Goal: Check status

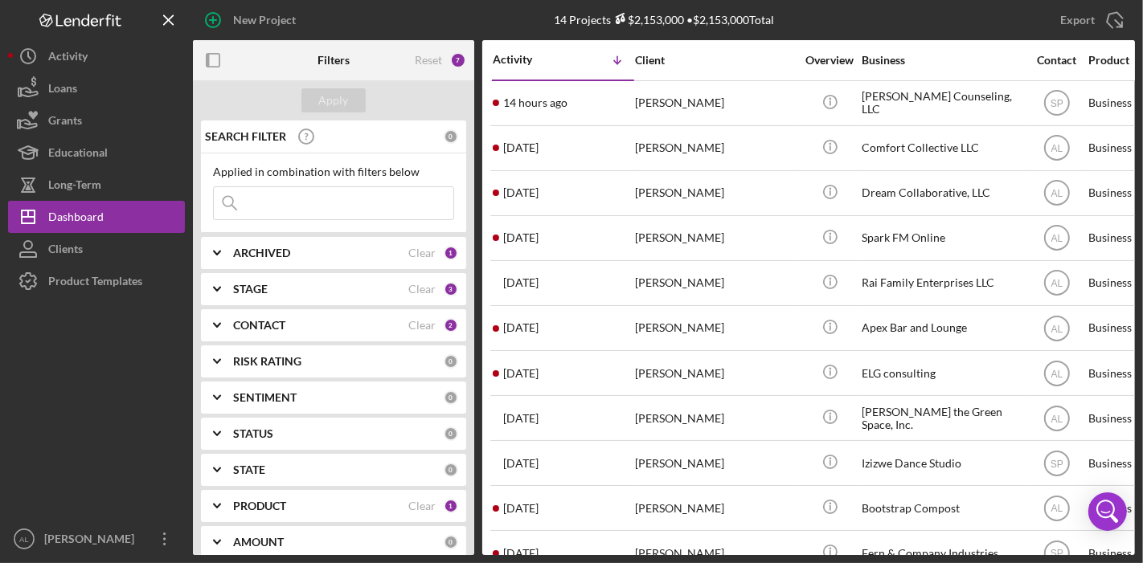
click at [305, 326] on div "CONTACT" at bounding box center [320, 325] width 175 height 13
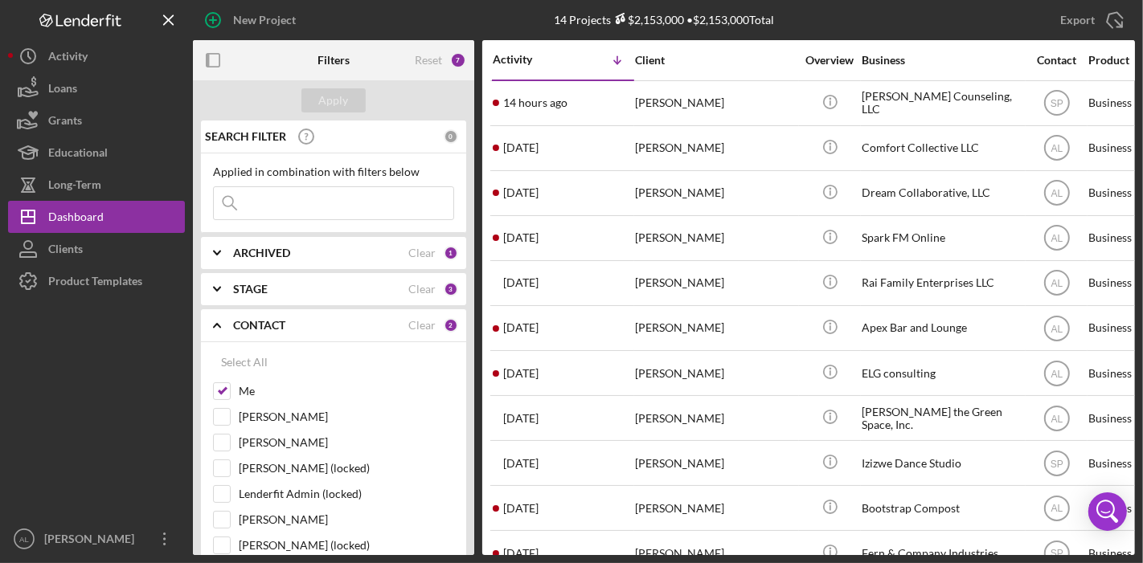
click at [473, 289] on div "SEARCH FILTER 0 Applied in combination with filters below Icon/Menu Close Icon/…" at bounding box center [333, 338] width 281 height 435
click at [468, 289] on div "SEARCH FILTER 0 Applied in combination with filters below Icon/Menu Close Icon/…" at bounding box center [333, 338] width 281 height 435
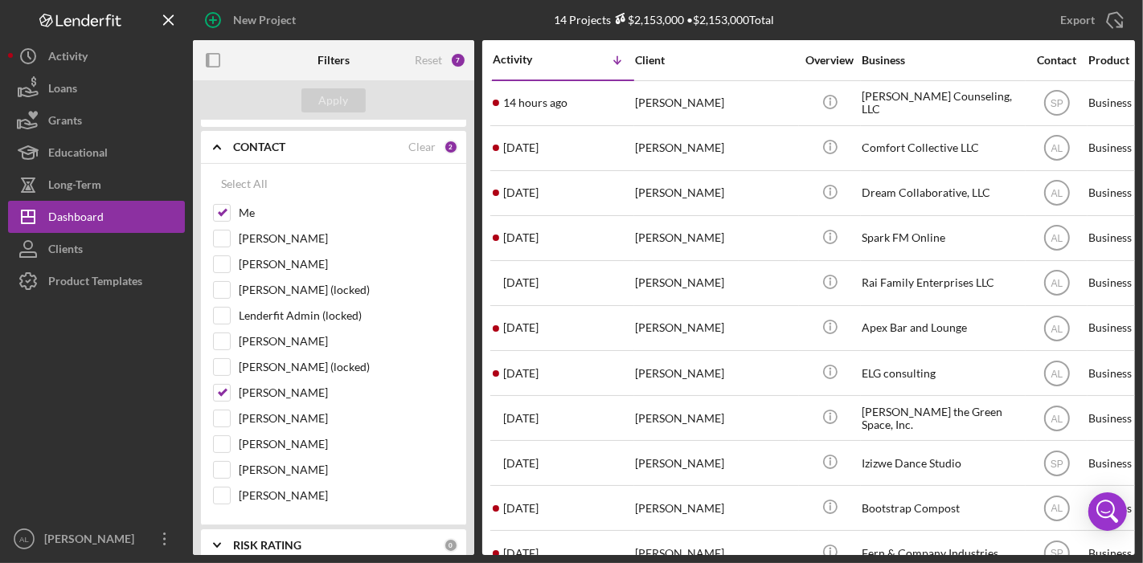
scroll to position [193, 0]
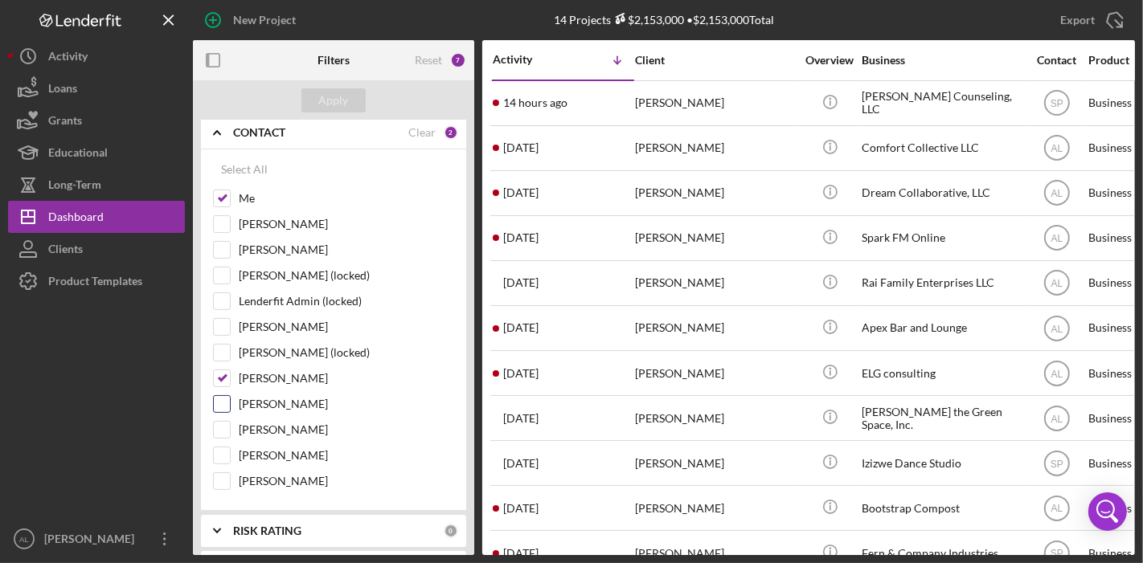
click at [231, 398] on div "[PERSON_NAME]" at bounding box center [333, 408] width 241 height 26
click at [225, 398] on input "[PERSON_NAME]" at bounding box center [222, 404] width 16 height 16
checkbox input "true"
click at [222, 370] on input "[PERSON_NAME]" at bounding box center [222, 378] width 16 height 16
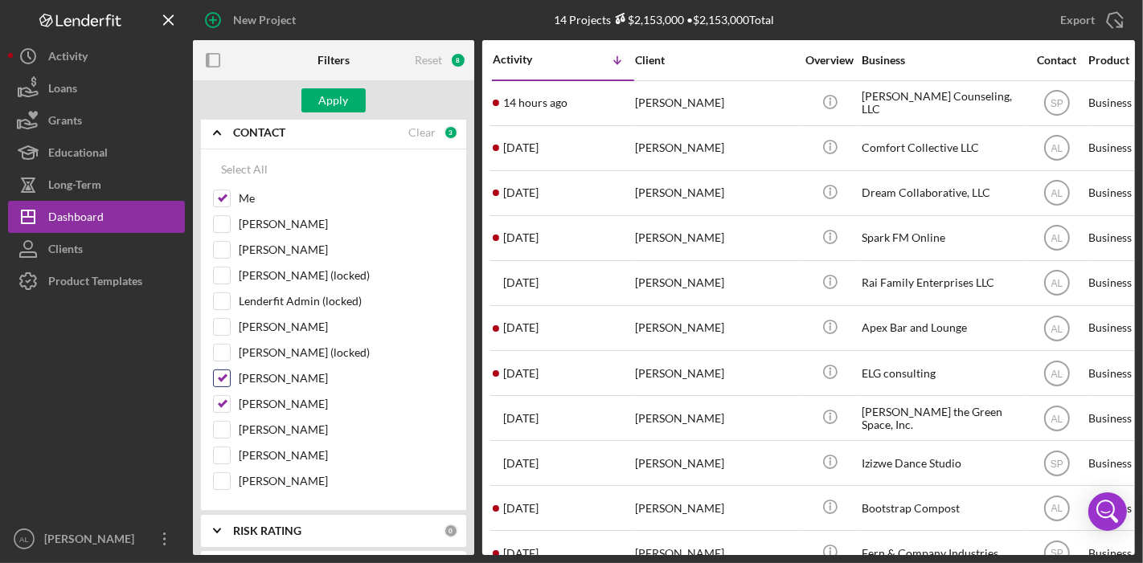
checkbox input "false"
click at [224, 187] on div "Select All Me [PERSON_NAME] Aiyah [PERSON_NAME]-Faeduwor [PERSON_NAME] (locked)…" at bounding box center [333, 325] width 241 height 345
click at [224, 195] on input "Me" at bounding box center [222, 198] width 16 height 16
checkbox input "false"
click at [339, 99] on div "Apply" at bounding box center [334, 100] width 30 height 24
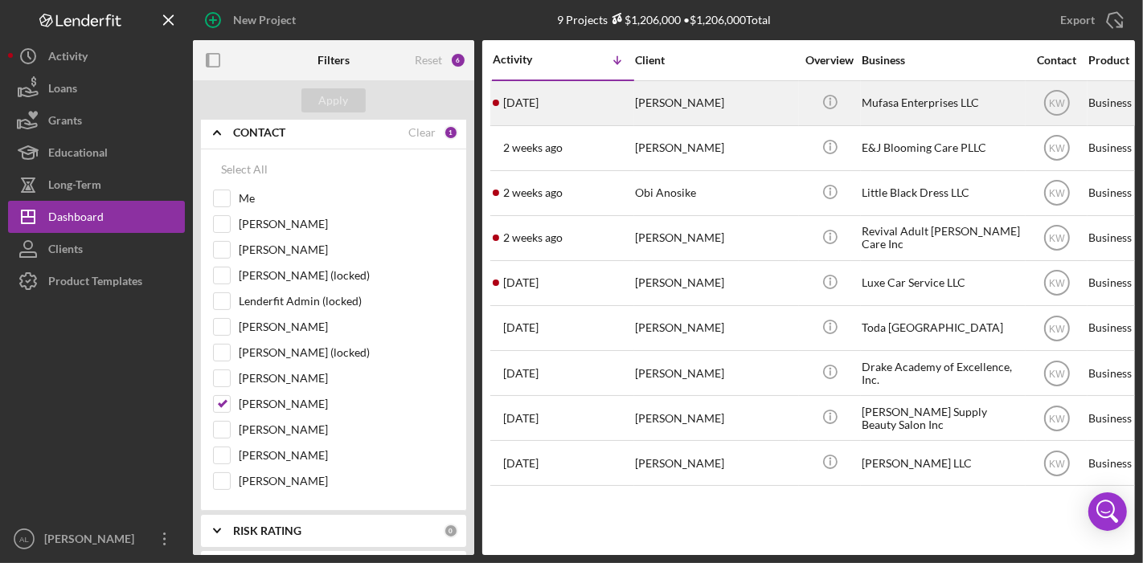
click at [885, 92] on div "Mufasa Enterprises LLC" at bounding box center [941, 103] width 161 height 43
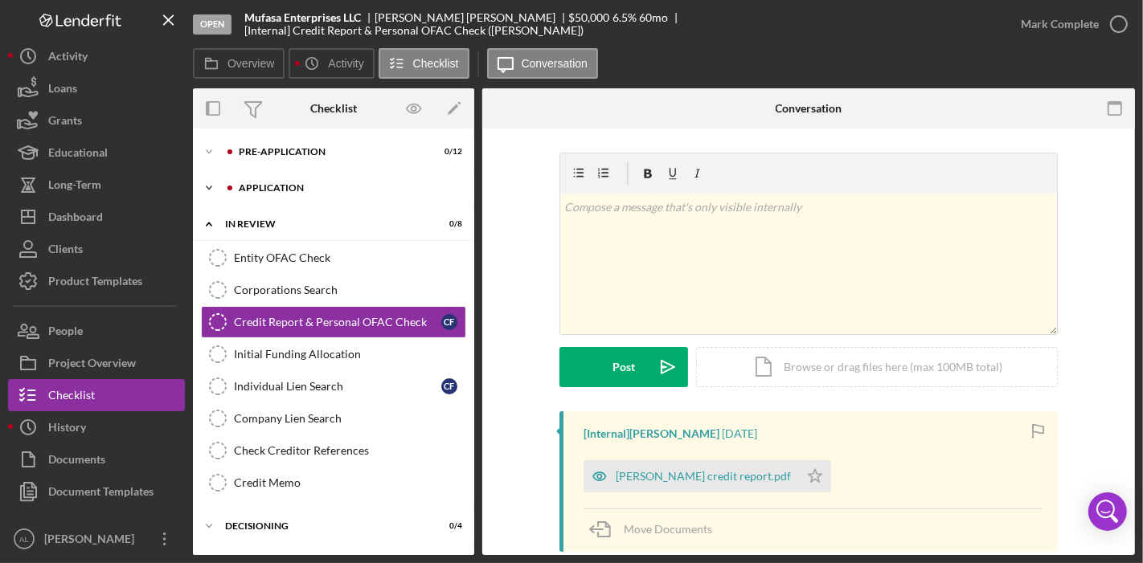
click at [273, 178] on div "Icon/Expander Application 0 / 19" at bounding box center [333, 188] width 281 height 32
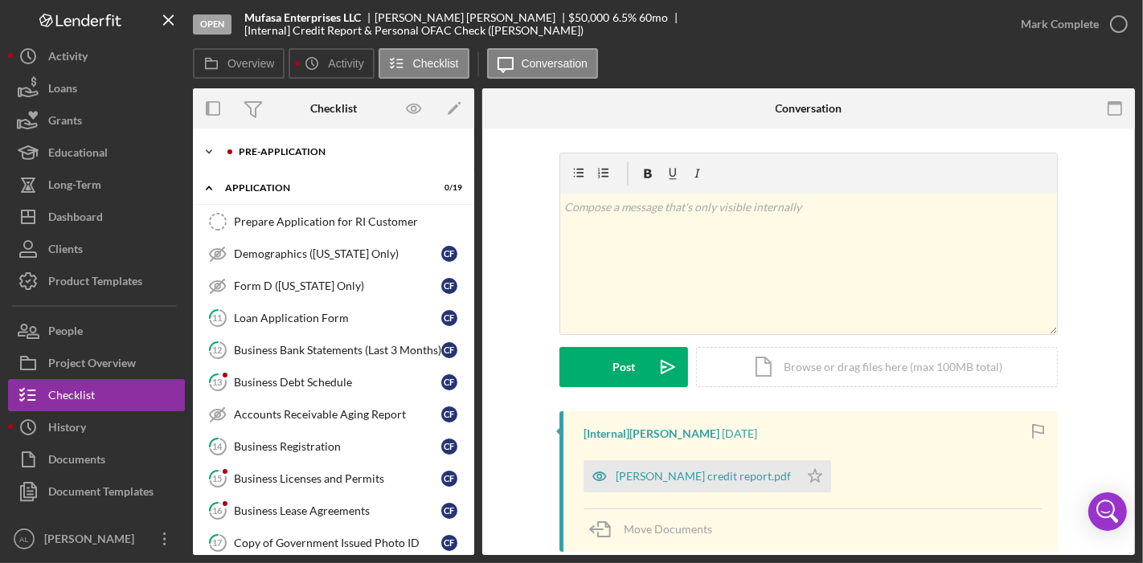
click at [349, 148] on div "Pre-Application" at bounding box center [346, 152] width 215 height 10
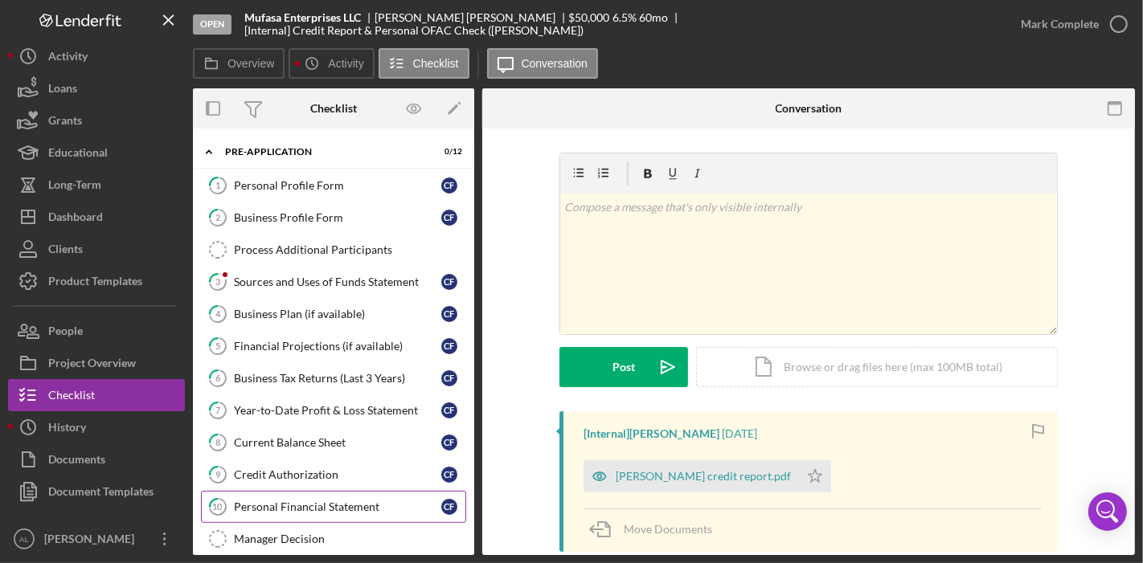
click at [353, 505] on div "Personal Financial Statement" at bounding box center [337, 507] width 207 height 13
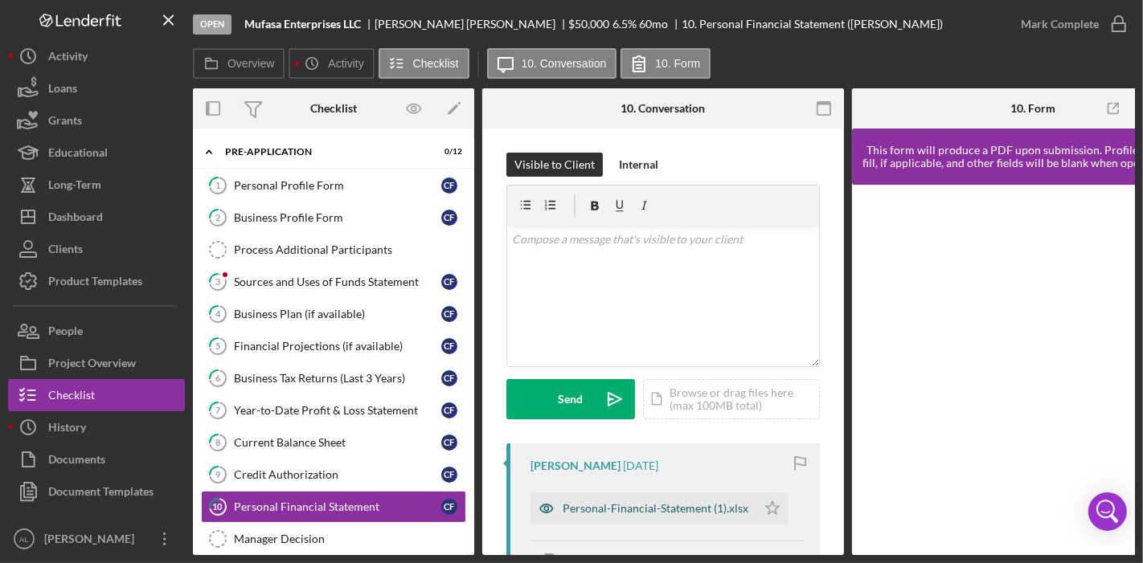
click at [644, 500] on div "Personal-Financial-Statement (1).xlsx" at bounding box center [643, 509] width 226 height 32
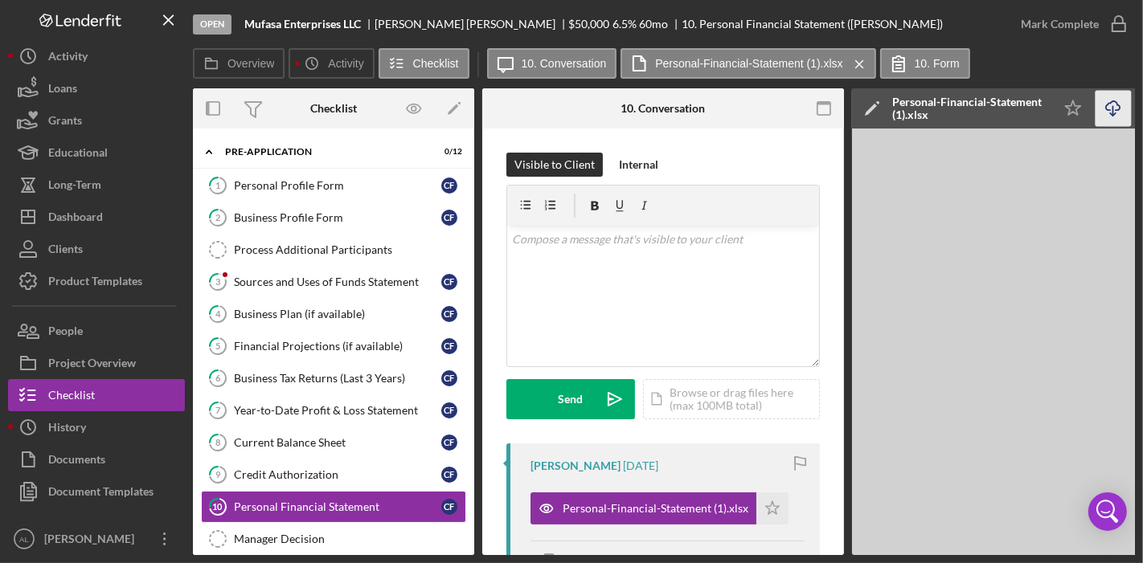
click at [1120, 104] on icon "Icon/Download" at bounding box center [1113, 109] width 36 height 36
click at [116, 219] on button "Icon/Dashboard Dashboard" at bounding box center [96, 217] width 177 height 32
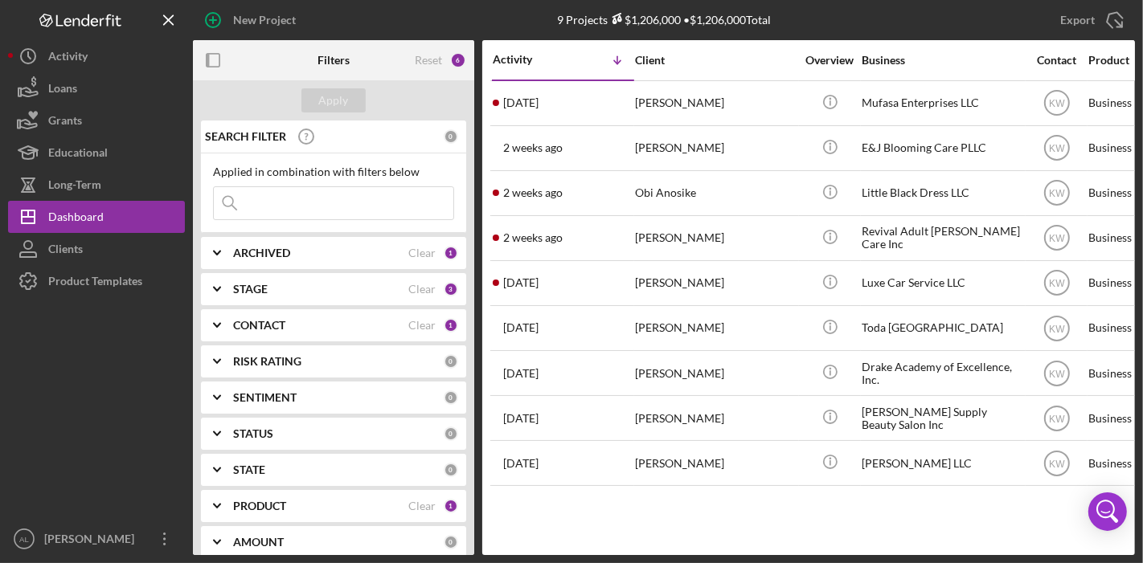
click at [402, 325] on div "CONTACT" at bounding box center [320, 325] width 175 height 13
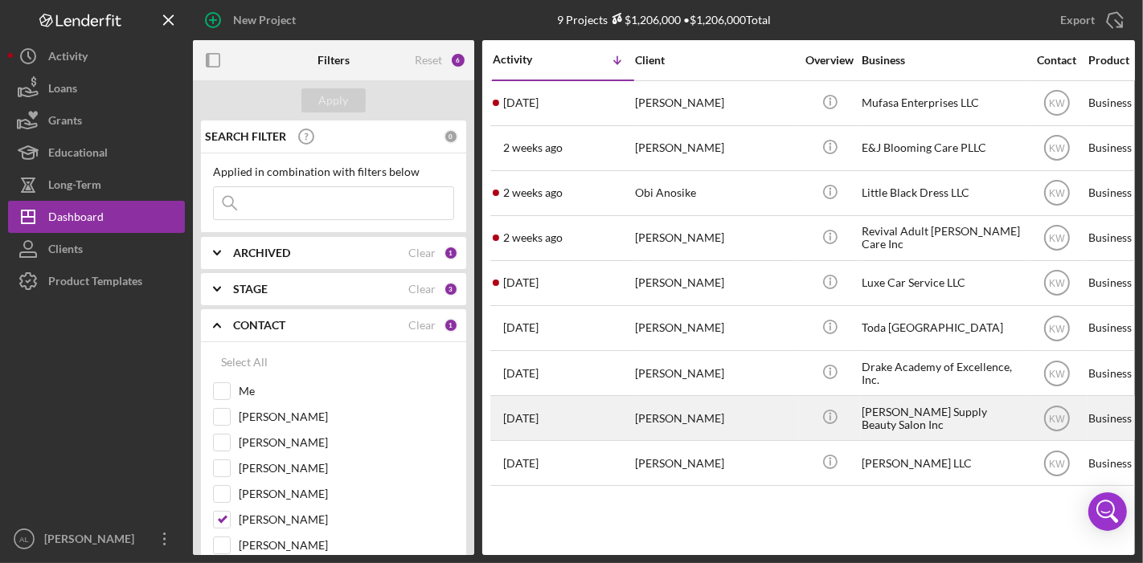
click at [672, 416] on div "[PERSON_NAME]" at bounding box center [715, 418] width 161 height 43
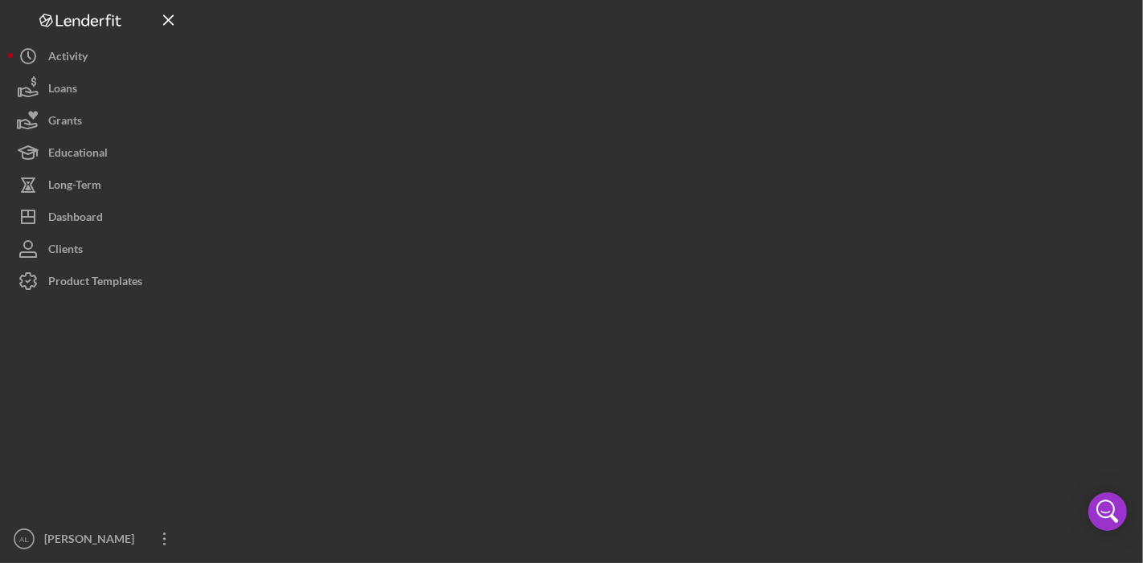
click at [672, 416] on div at bounding box center [664, 277] width 942 height 555
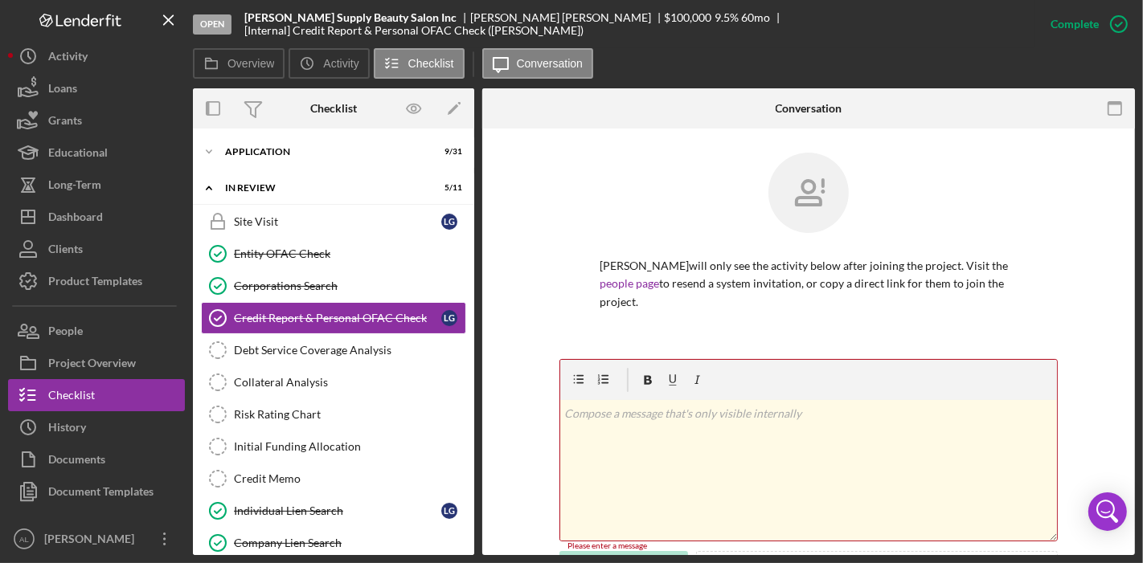
click at [474, 453] on div "Overview Internal Workflow Stage Open Icon/Dropdown Arrow Archive (can unarchiv…" at bounding box center [664, 321] width 942 height 467
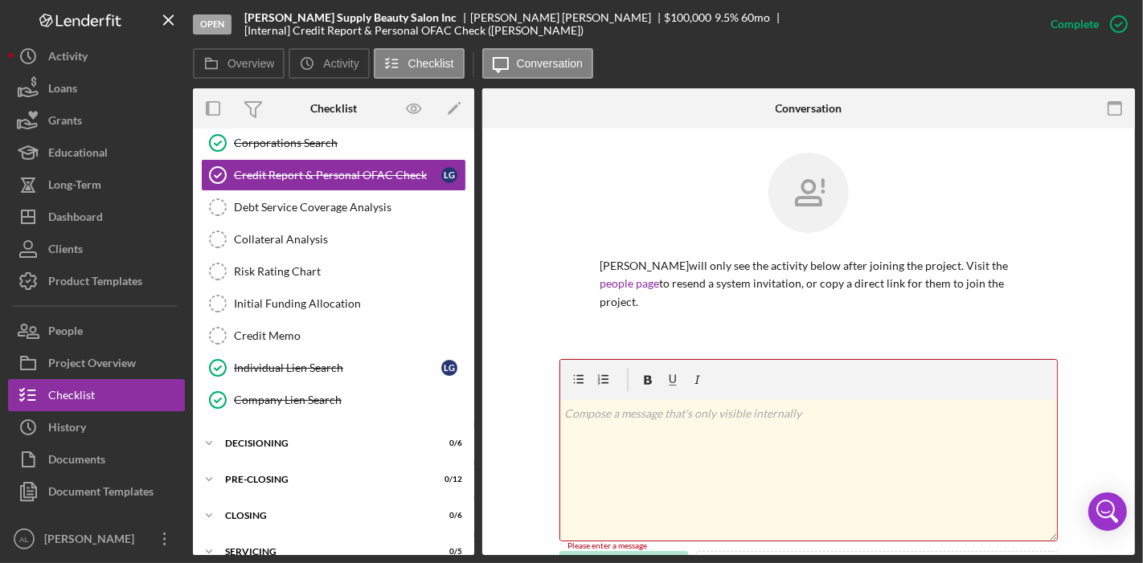
scroll to position [158, 0]
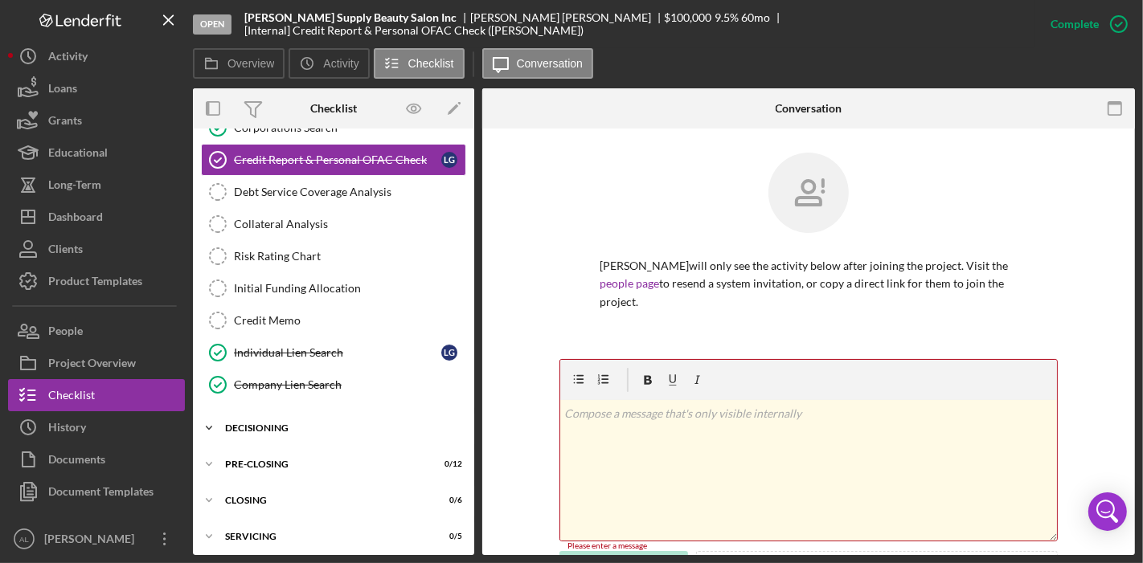
click at [292, 425] on div "Decisioning" at bounding box center [339, 428] width 229 height 10
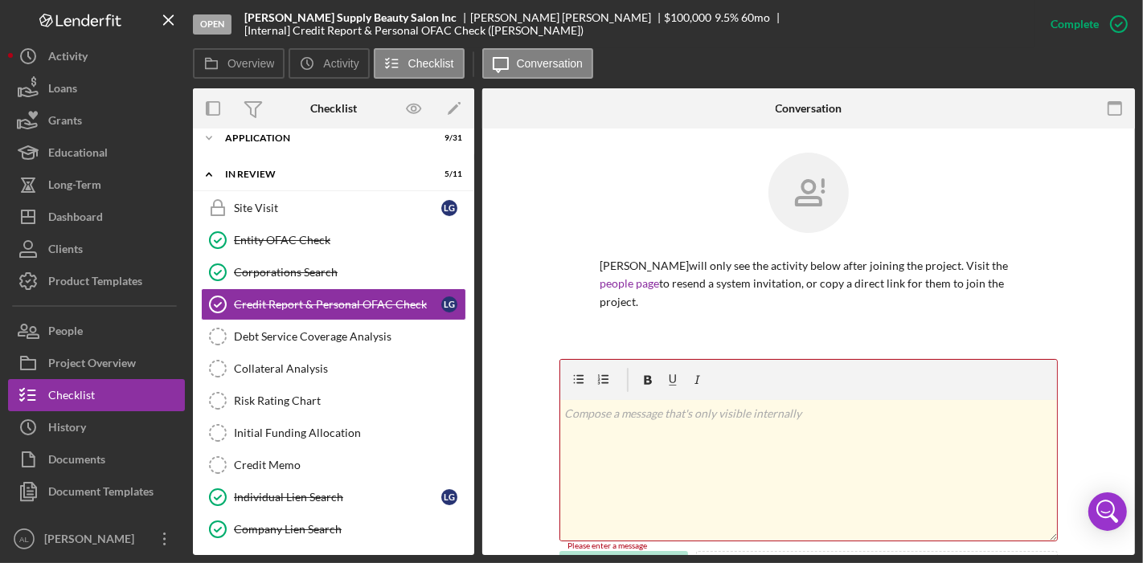
scroll to position [0, 0]
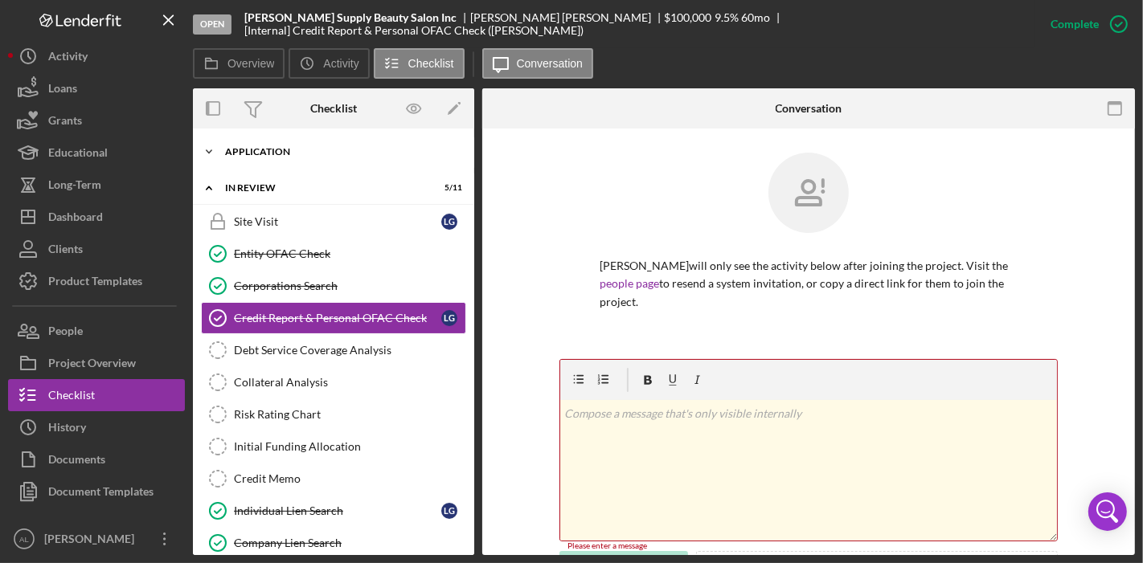
click at [340, 159] on div "Icon/Expander Application 9 / 31" at bounding box center [333, 152] width 281 height 32
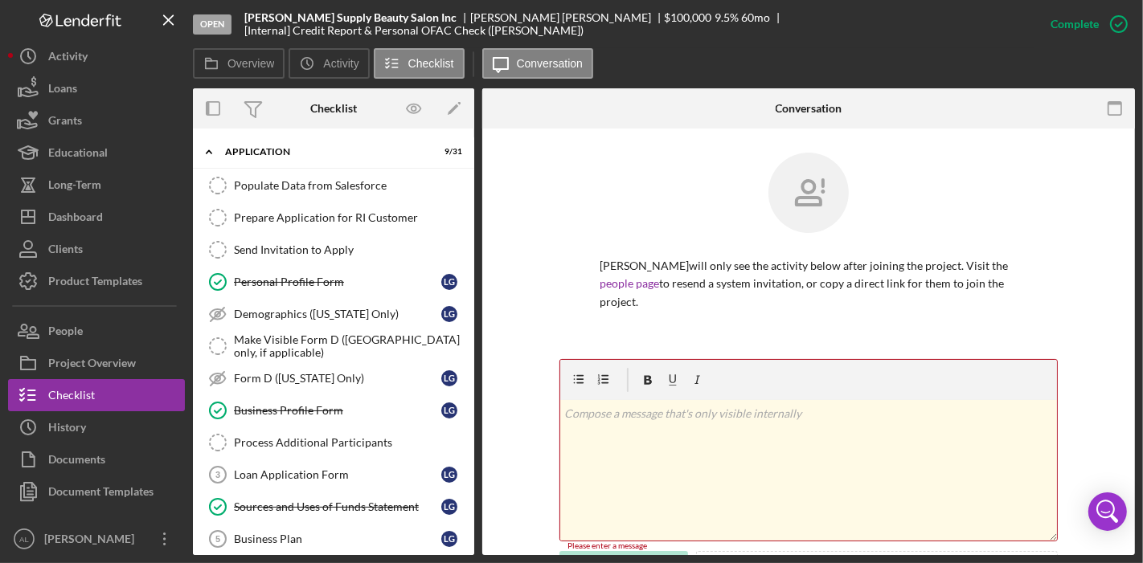
scroll to position [603, 0]
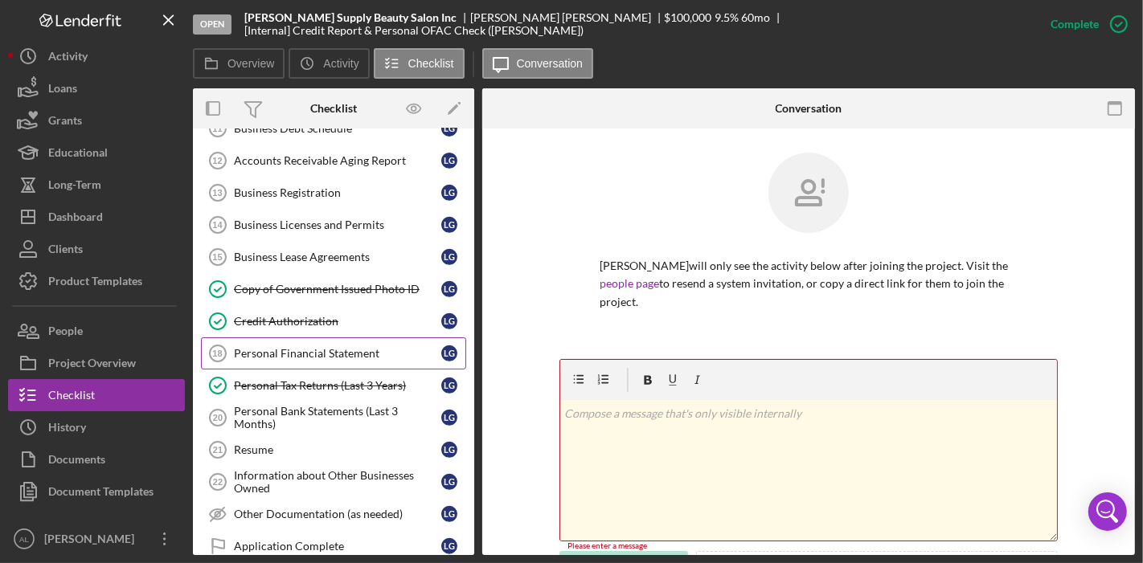
click at [284, 354] on link "Personal Financial Statement 18 Personal Financial Statement L G" at bounding box center [333, 353] width 265 height 32
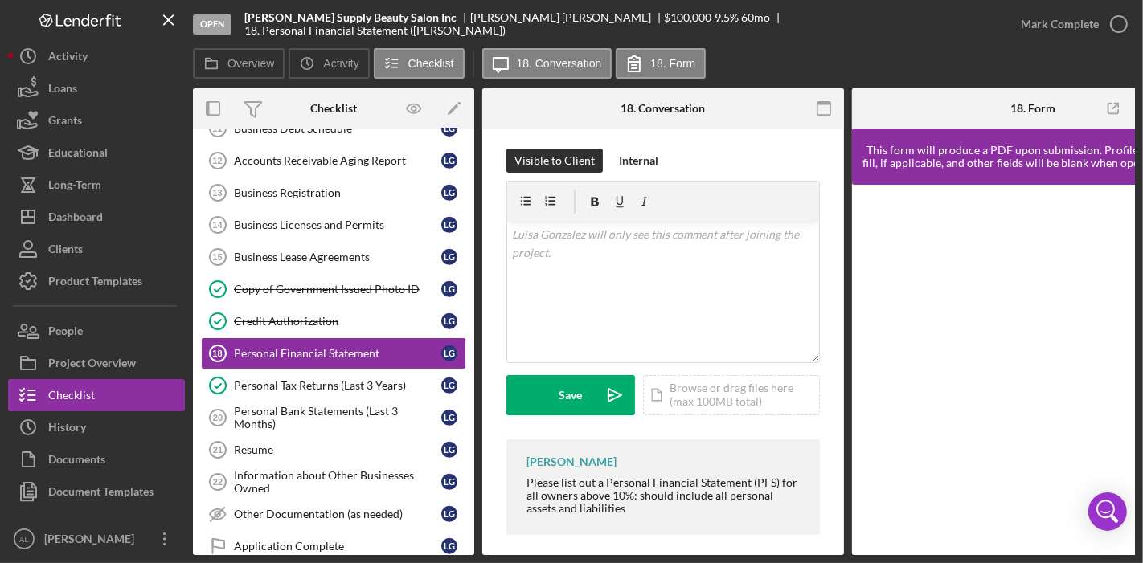
scroll to position [244, 0]
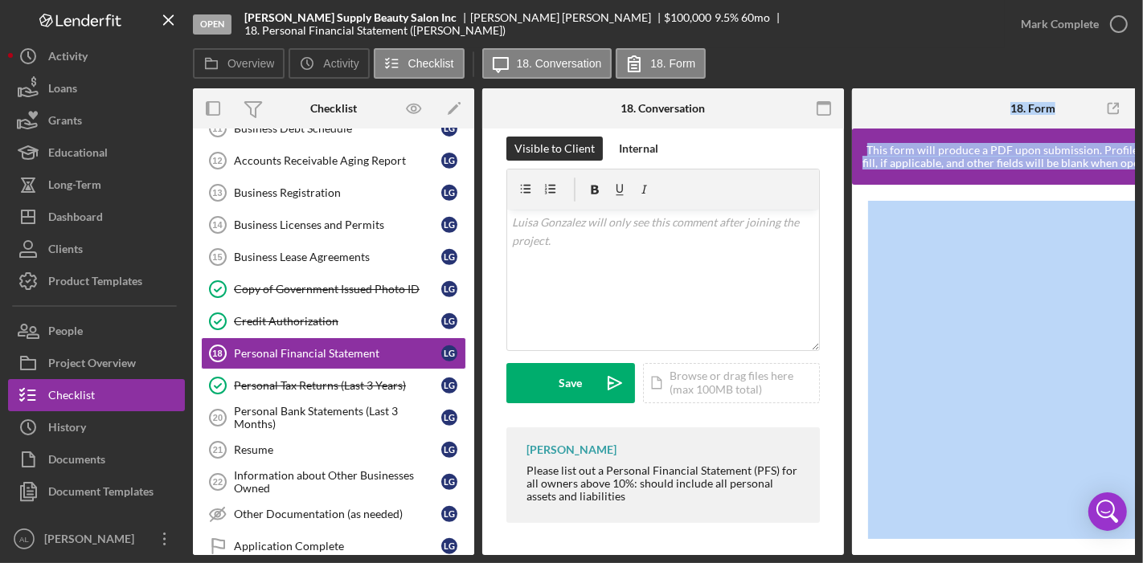
drag, startPoint x: 789, startPoint y: 547, endPoint x: 856, endPoint y: 566, distance: 69.2
click at [856, 562] on html "Open [PERSON_NAME] Supply Beauty Salon Inc [PERSON_NAME] $100,000 $100,000 9.5 …" at bounding box center [571, 281] width 1143 height 563
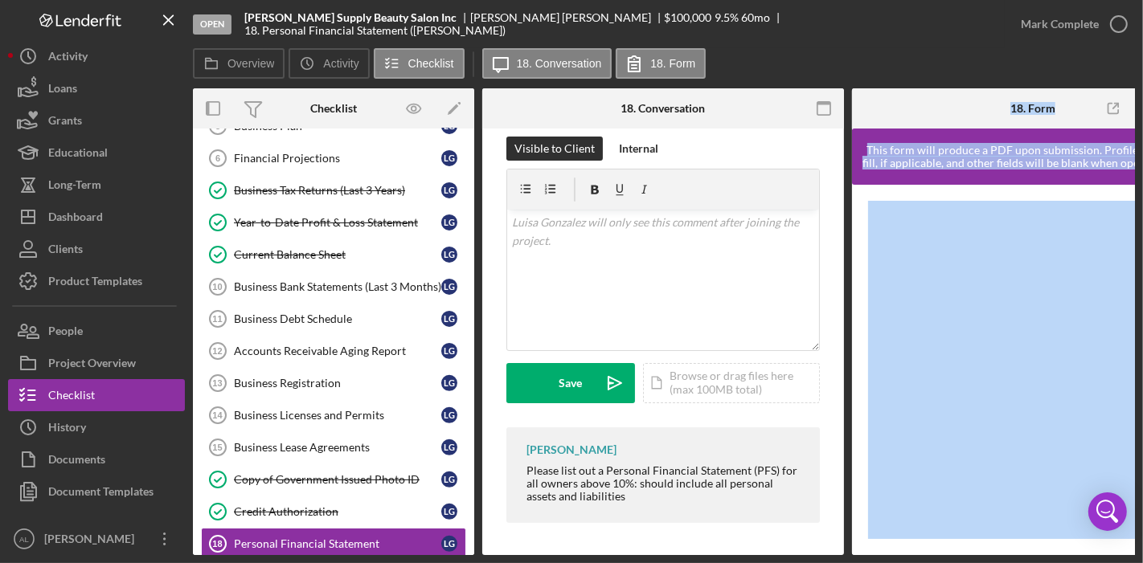
scroll to position [414, 0]
click at [388, 223] on link "Year-to-Date Profit & Loss Statement Year-to-Date Profit & Loss Statement L G" at bounding box center [333, 222] width 265 height 32
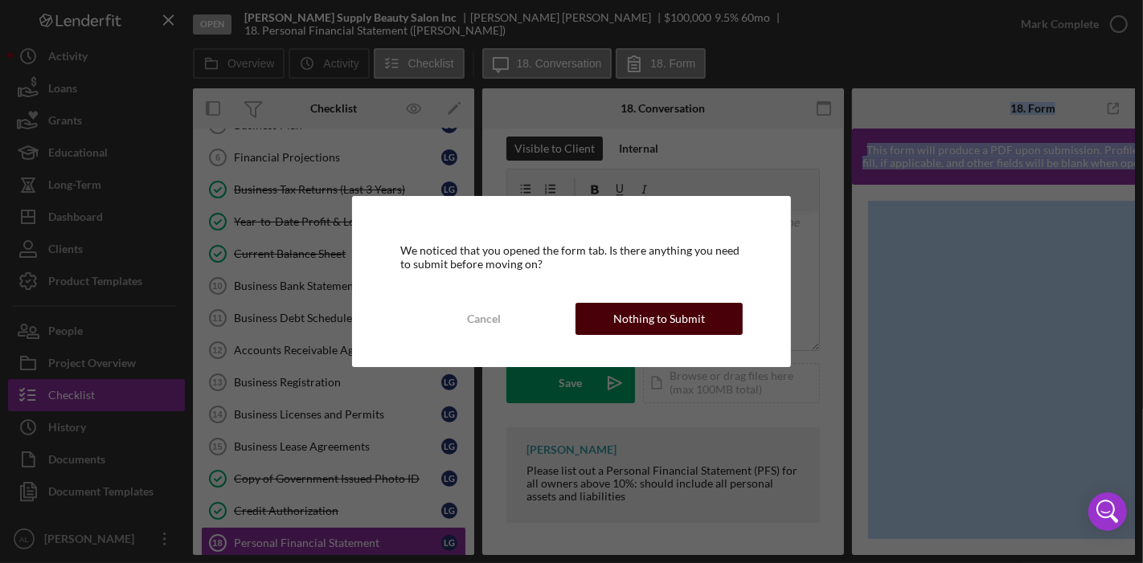
click at [627, 330] on div "Nothing to Submit" at bounding box center [659, 319] width 92 height 32
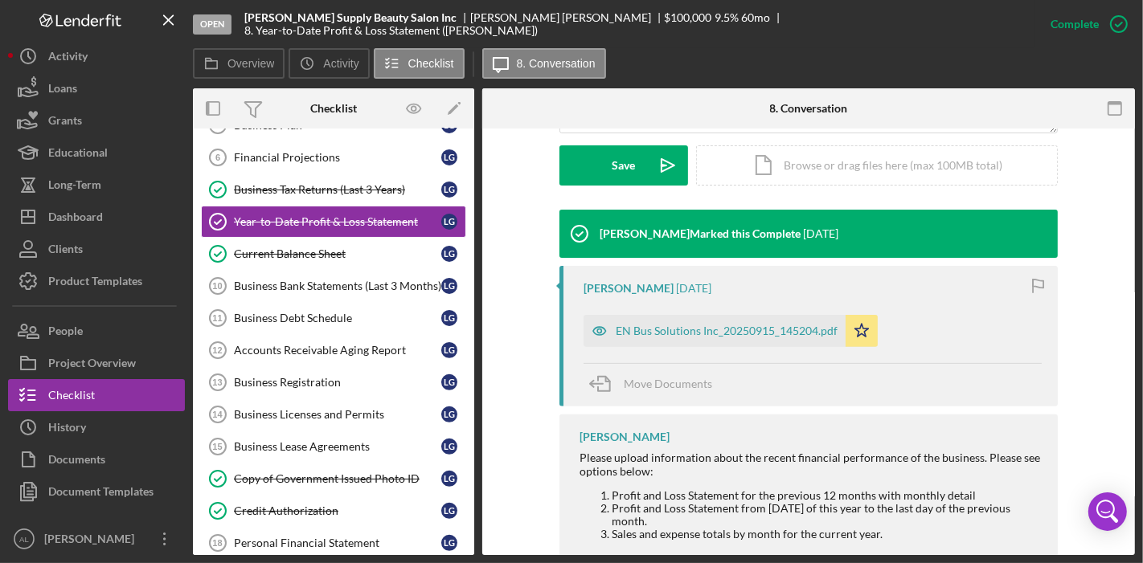
scroll to position [487, 0]
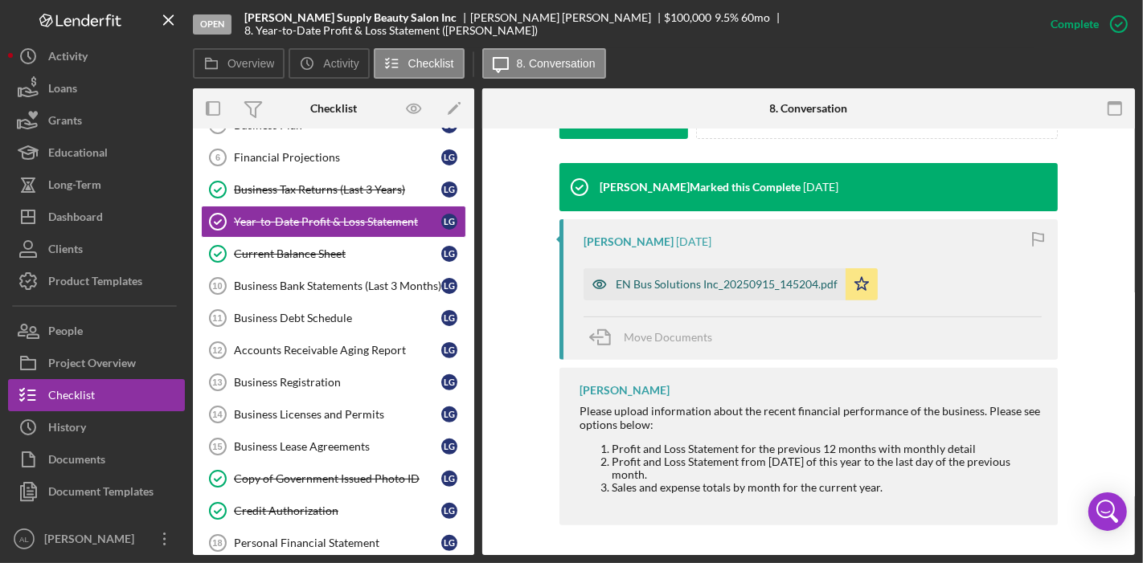
click at [730, 290] on div "EN Bus Solutions Inc_20250915_145204.pdf" at bounding box center [714, 284] width 262 height 32
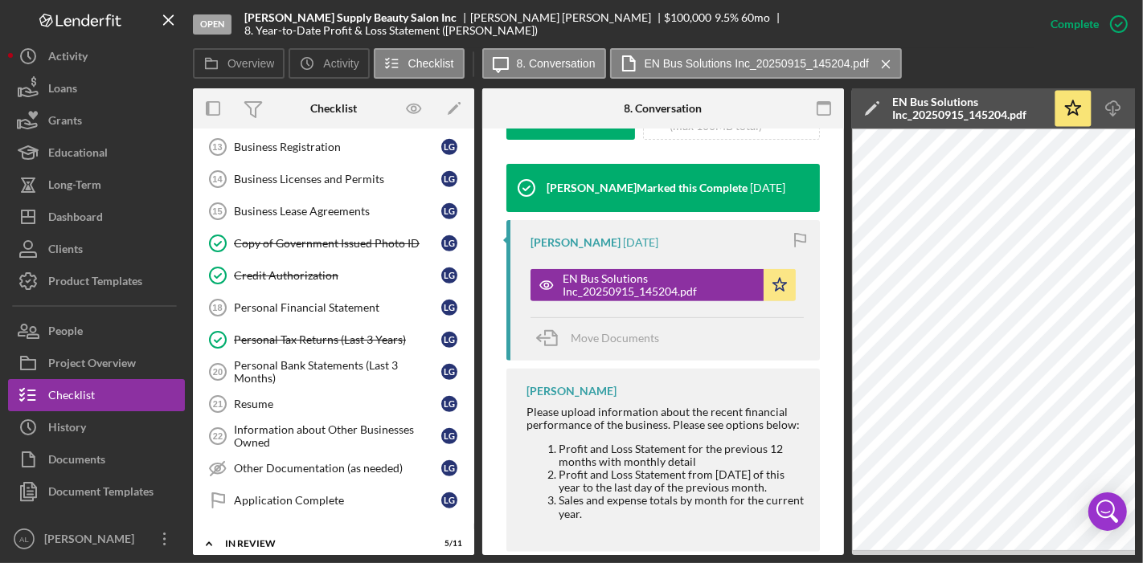
scroll to position [659, 0]
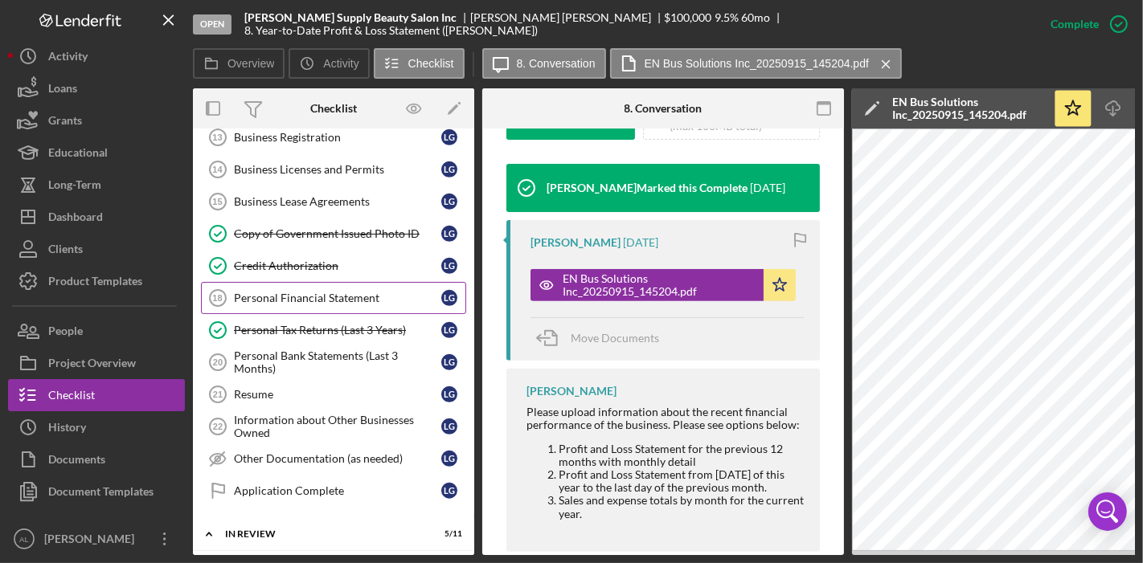
click at [312, 292] on div "Personal Financial Statement" at bounding box center [337, 298] width 207 height 13
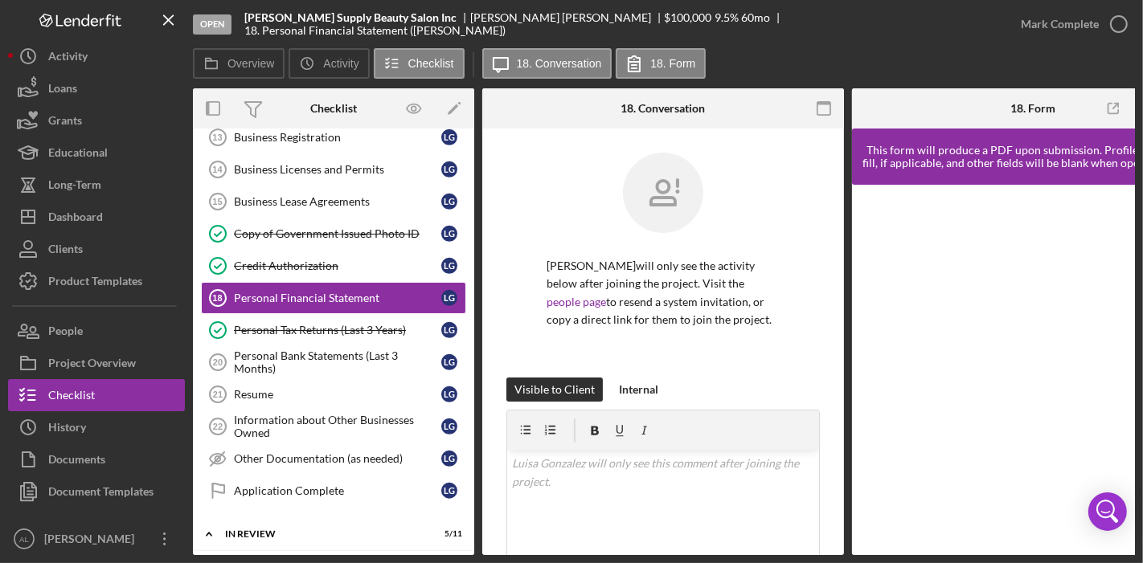
drag, startPoint x: 844, startPoint y: 366, endPoint x: 846, endPoint y: 444, distance: 77.2
click at [846, 444] on div "Overview Internal Workflow Stage Open Icon/Dropdown Arrow Archive (can unarchiv…" at bounding box center [664, 321] width 942 height 467
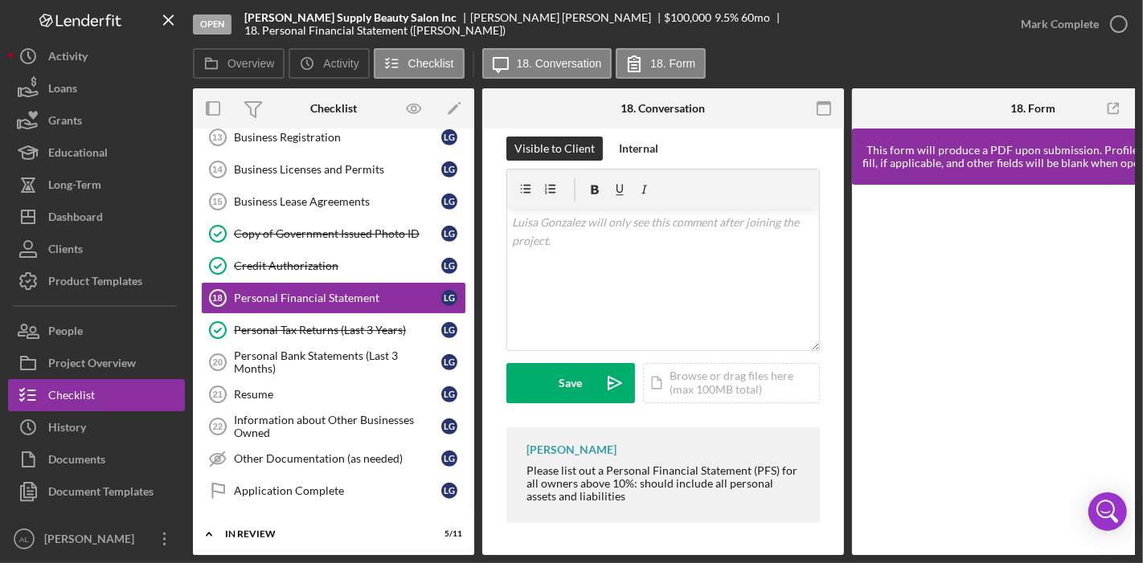
scroll to position [0, 78]
